Goal: Information Seeking & Learning: Learn about a topic

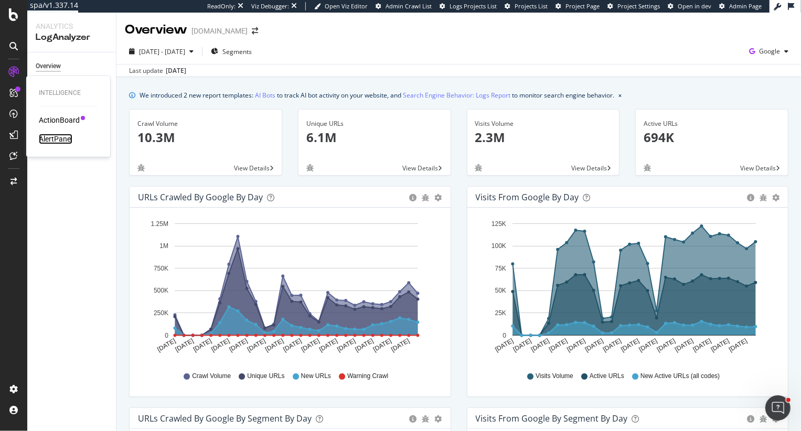
click at [59, 134] on div "AlertPanel" at bounding box center [56, 139] width 34 height 10
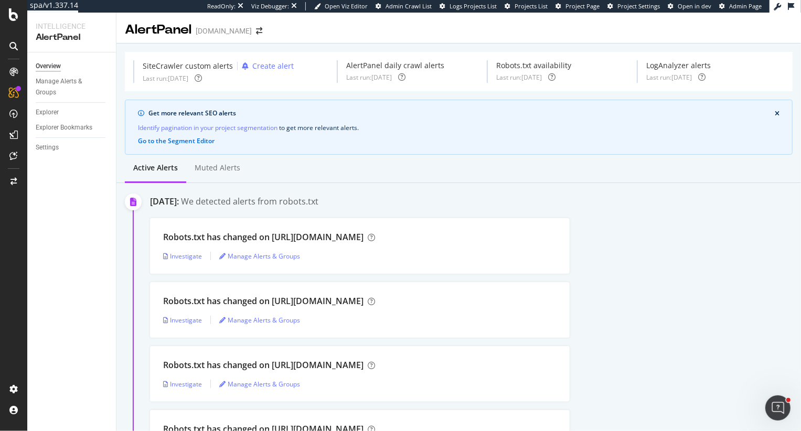
click at [12, 6] on div at bounding box center [13, 215] width 27 height 431
click at [12, 14] on icon at bounding box center [13, 14] width 9 height 13
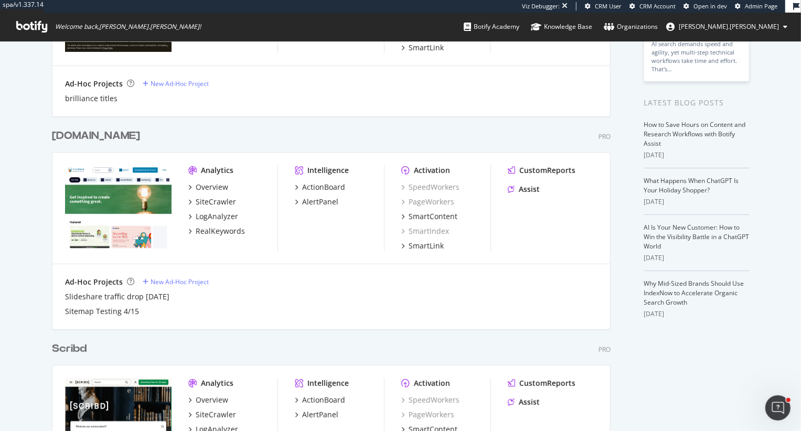
scroll to position [288, 0]
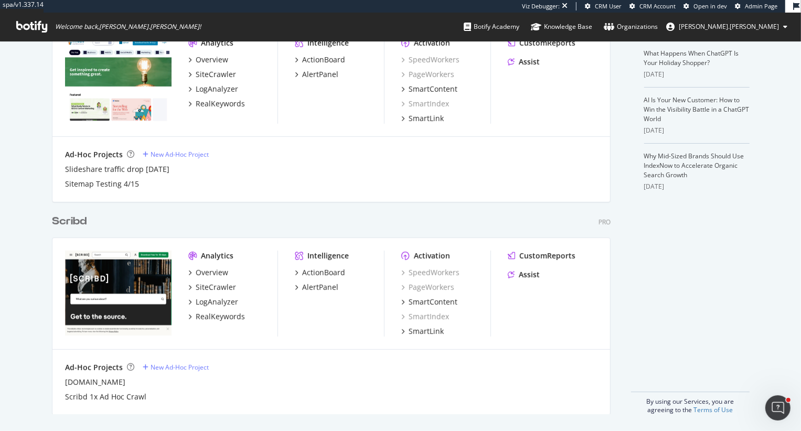
click at [78, 224] on div "Scribd" at bounding box center [69, 221] width 35 height 15
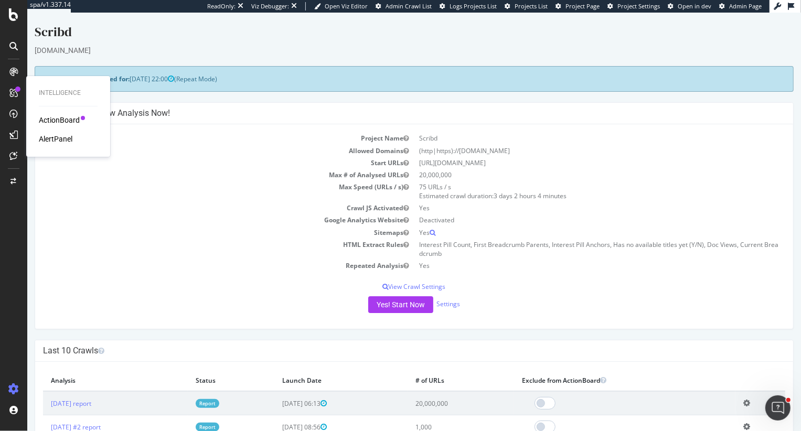
click at [59, 135] on div "AlertPanel" at bounding box center [56, 139] width 34 height 10
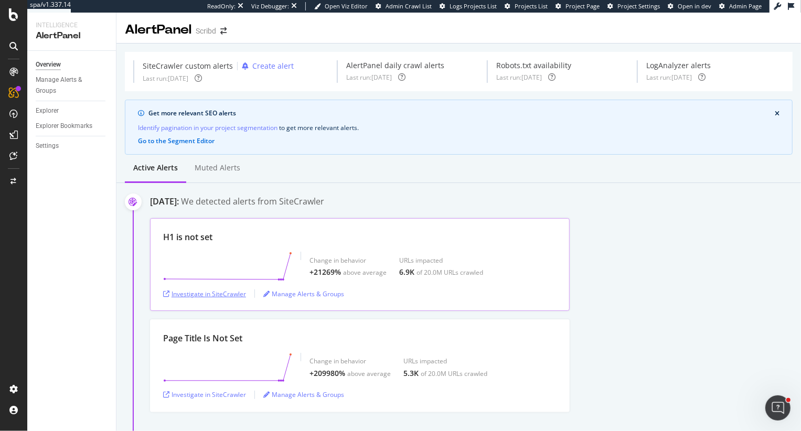
click at [197, 294] on div "Investigate in SiteCrawler" at bounding box center [204, 293] width 83 height 9
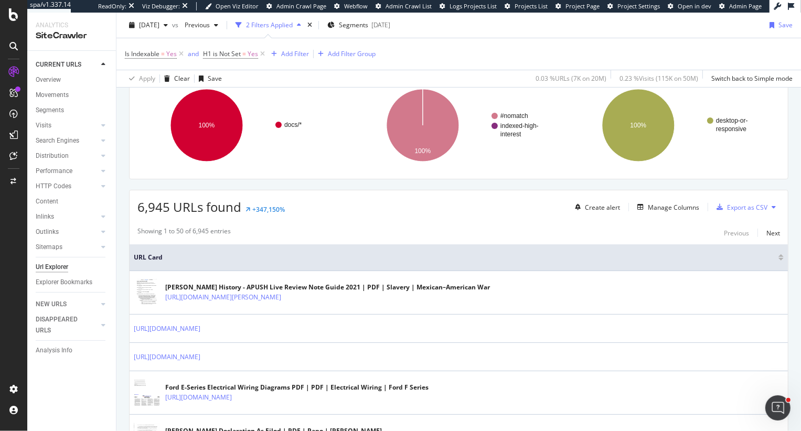
scroll to position [164, 0]
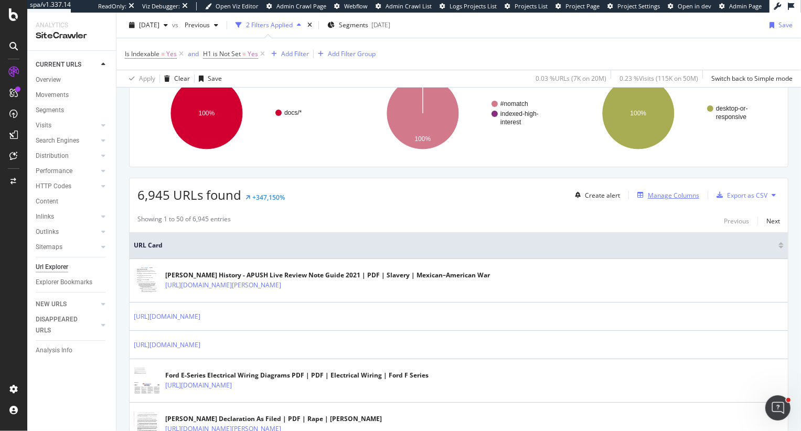
click at [667, 197] on div "Manage Columns" at bounding box center [673, 195] width 51 height 9
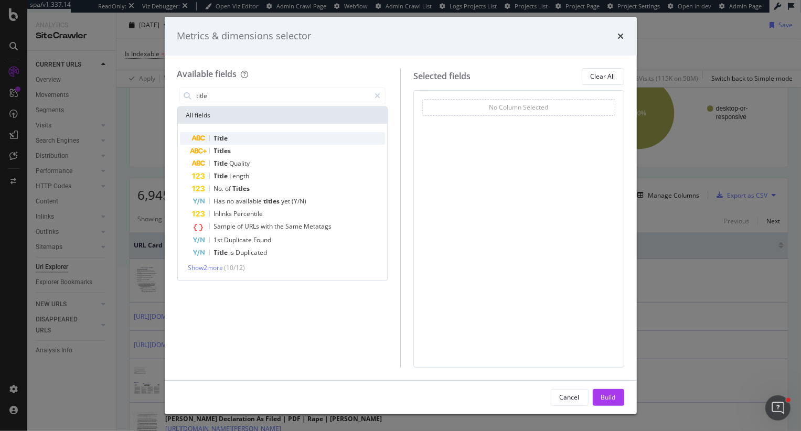
click at [211, 141] on div "Title" at bounding box center [288, 138] width 193 height 13
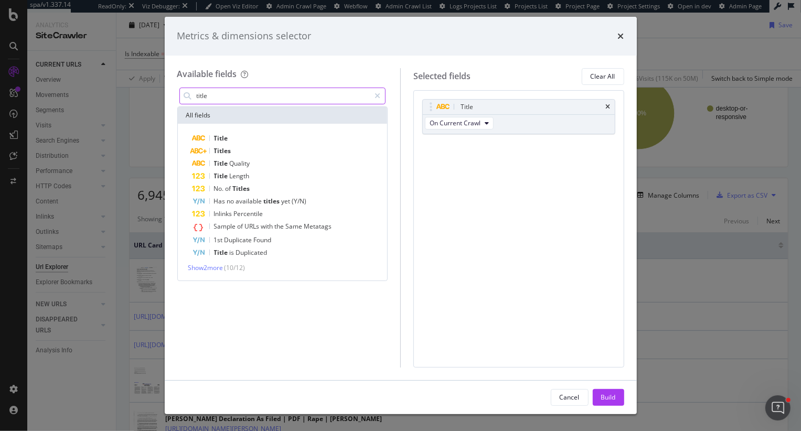
click at [248, 98] on input "title" at bounding box center [283, 96] width 175 height 16
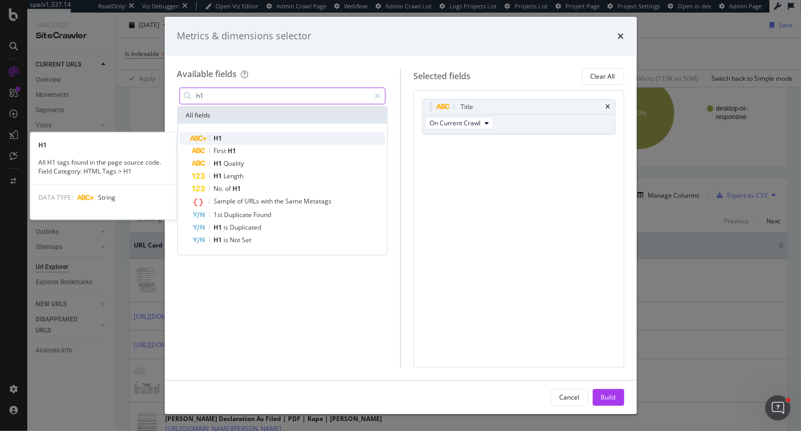
type input "h1"
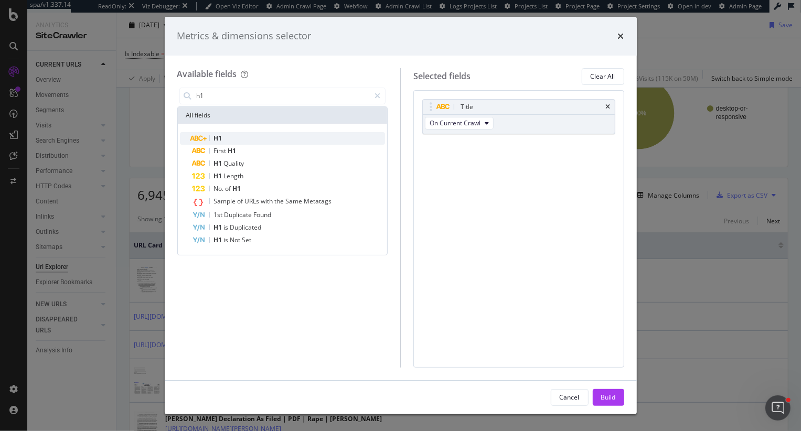
click at [259, 136] on div "H1" at bounding box center [288, 138] width 193 height 13
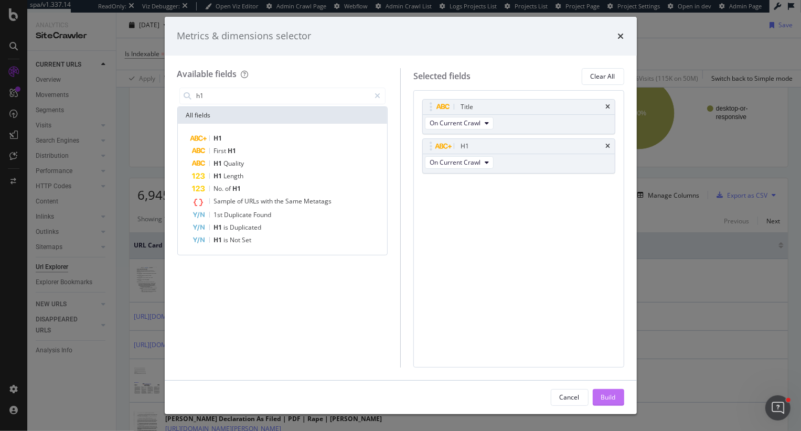
click at [616, 401] on button "Build" at bounding box center [608, 397] width 31 height 17
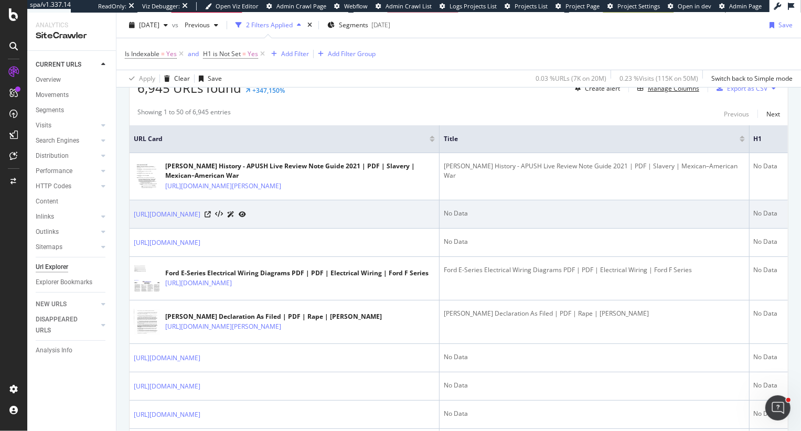
scroll to position [284, 0]
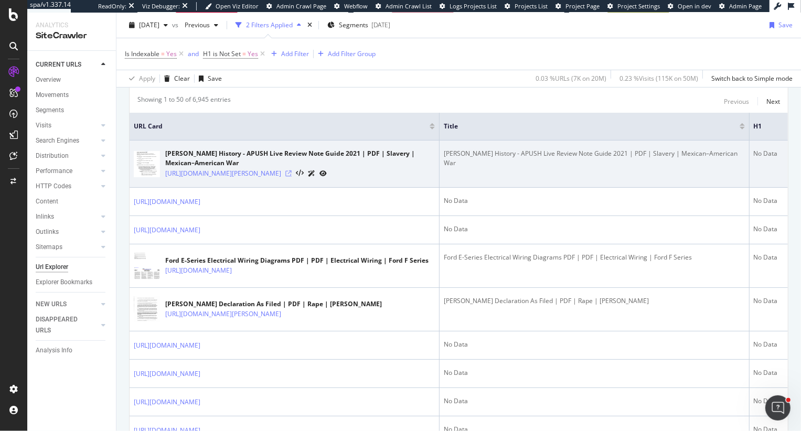
click at [292, 176] on icon at bounding box center [288, 173] width 6 height 6
click at [304, 176] on icon at bounding box center [300, 173] width 8 height 7
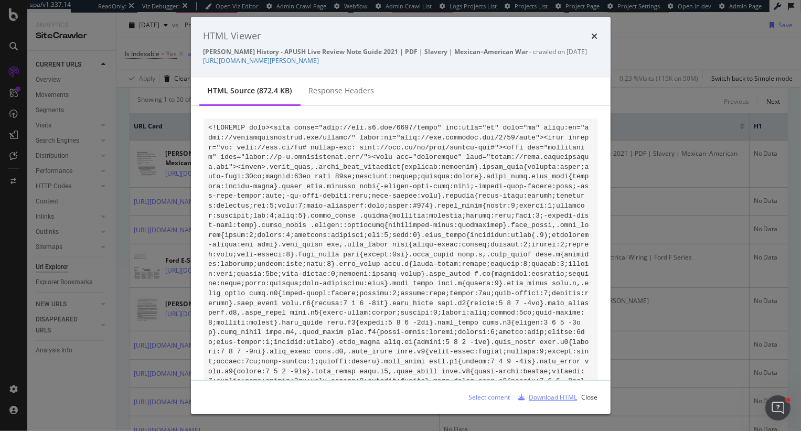
click at [534, 399] on div "Download HTML" at bounding box center [553, 397] width 48 height 9
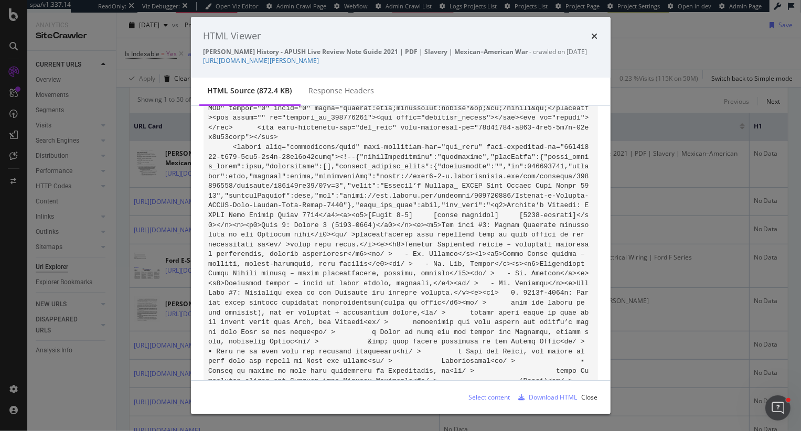
scroll to position [71174, 0]
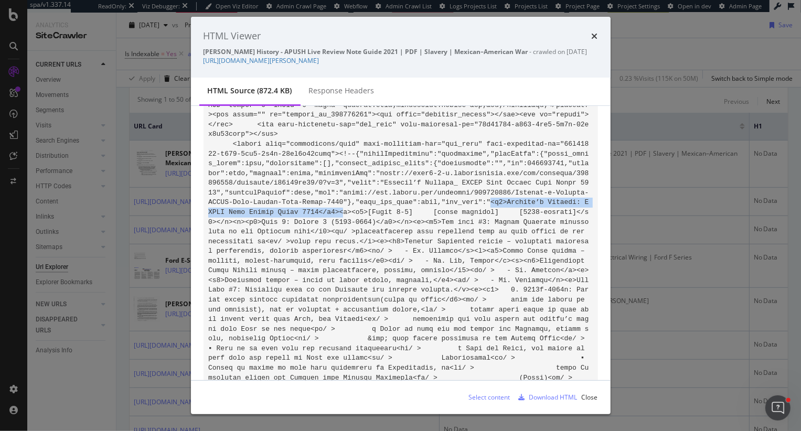
drag, startPoint x: 490, startPoint y: 210, endPoint x: 342, endPoint y: 227, distance: 148.8
drag, startPoint x: 489, startPoint y: 213, endPoint x: 339, endPoint y: 224, distance: 150.9
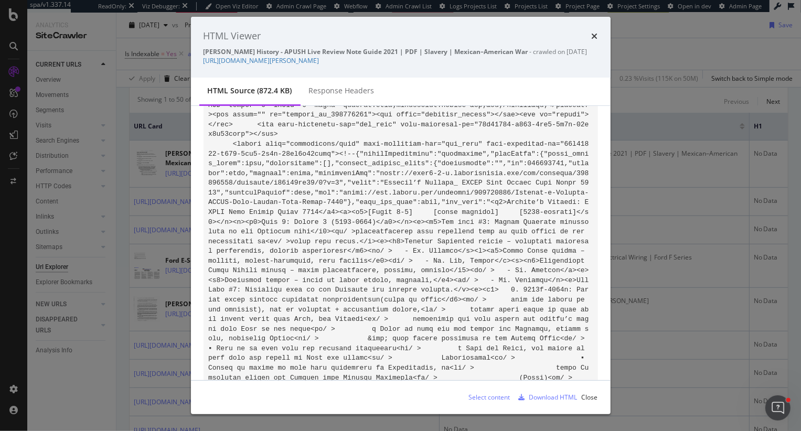
click at [591, 32] on div "HTML Viewer" at bounding box center [400, 36] width 394 height 14
copy link "https://www.scribd.com/document/727756948/Heimler-s-History-APUSH-Live-Review-N…"
drag, startPoint x: 768, startPoint y: 407, endPoint x: 1530, endPoint y: 782, distance: 848.5
click at [766, 408] on div "Open Intercom Messenger" at bounding box center [776, 406] width 35 height 35
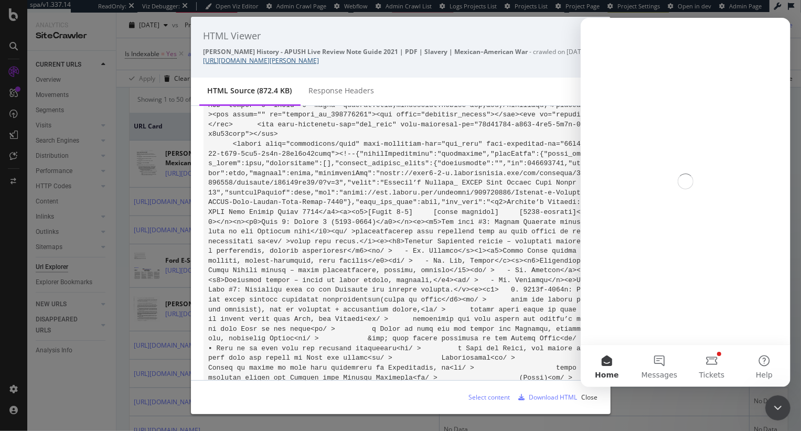
scroll to position [0, 0]
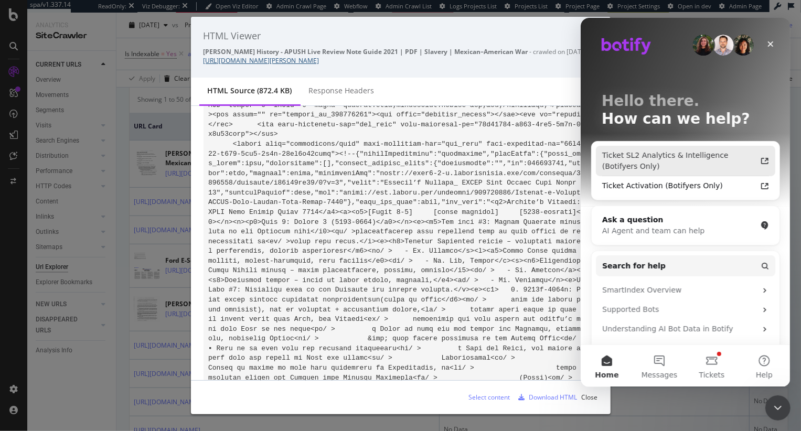
click at [650, 156] on div "Ticket SL2 Analytics & Intelligence (Botifyers Only)" at bounding box center [679, 161] width 154 height 22
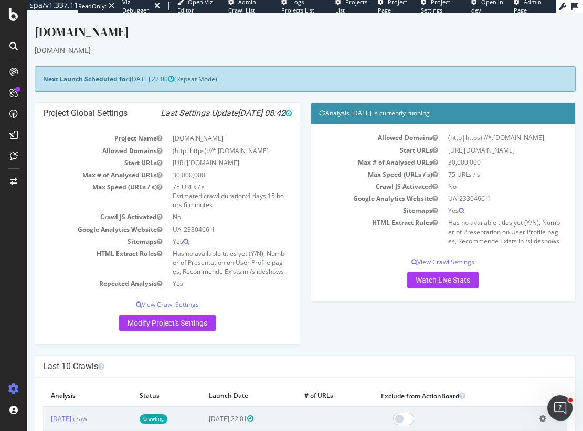
scroll to position [712, 0]
